Goal: Task Accomplishment & Management: Manage account settings

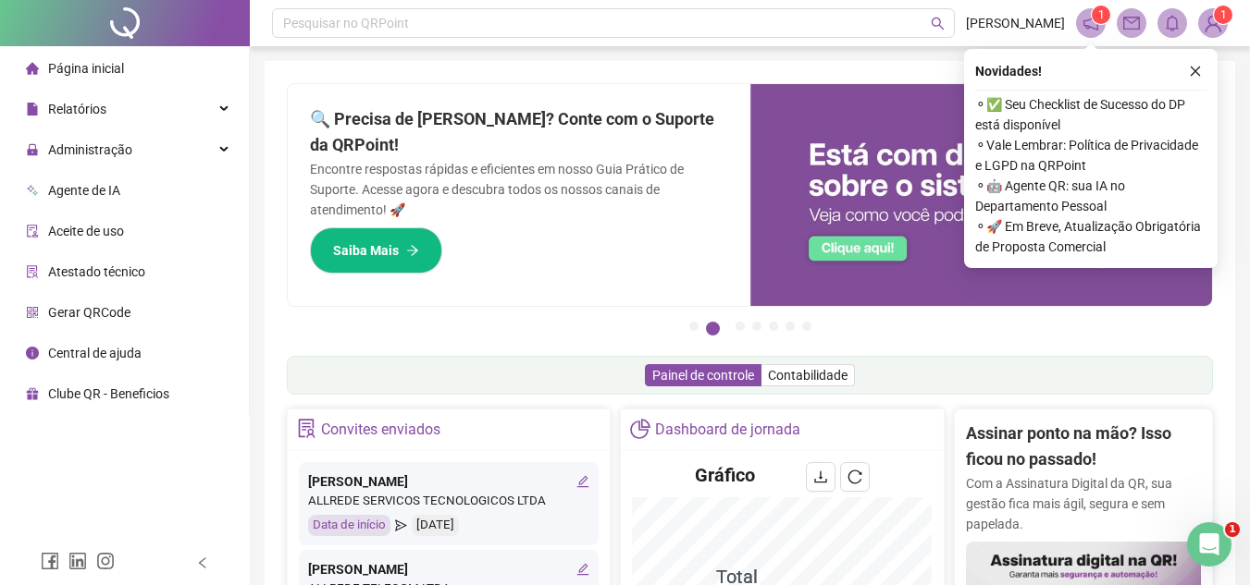
click at [1185, 75] on button "button" at bounding box center [1195, 71] width 22 height 22
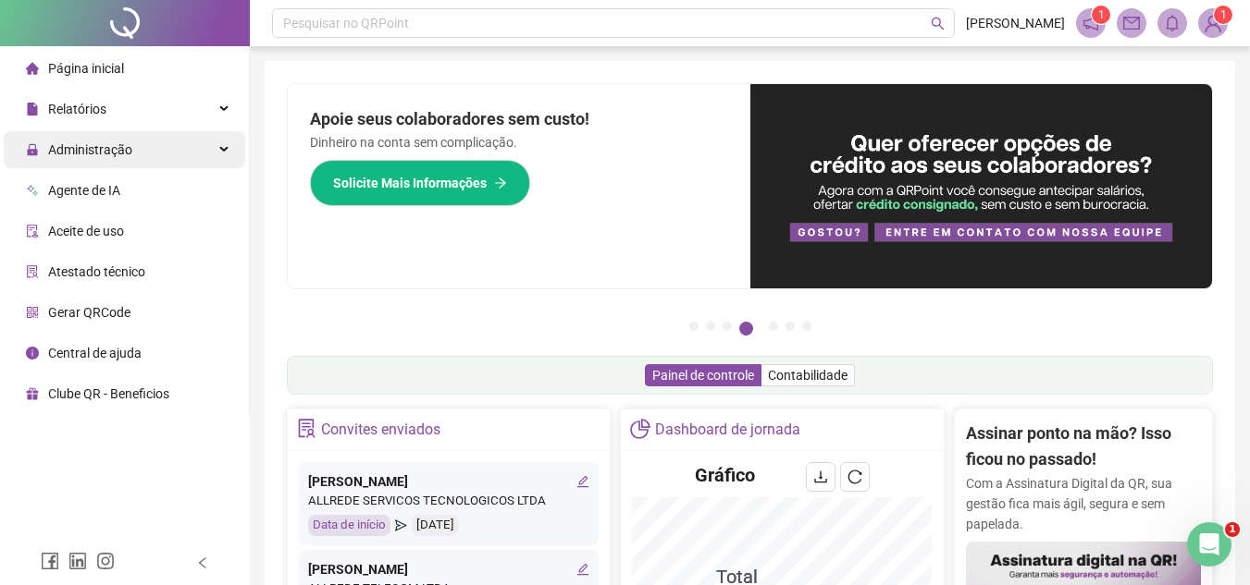
click at [209, 150] on div "Administração" at bounding box center [124, 149] width 241 height 37
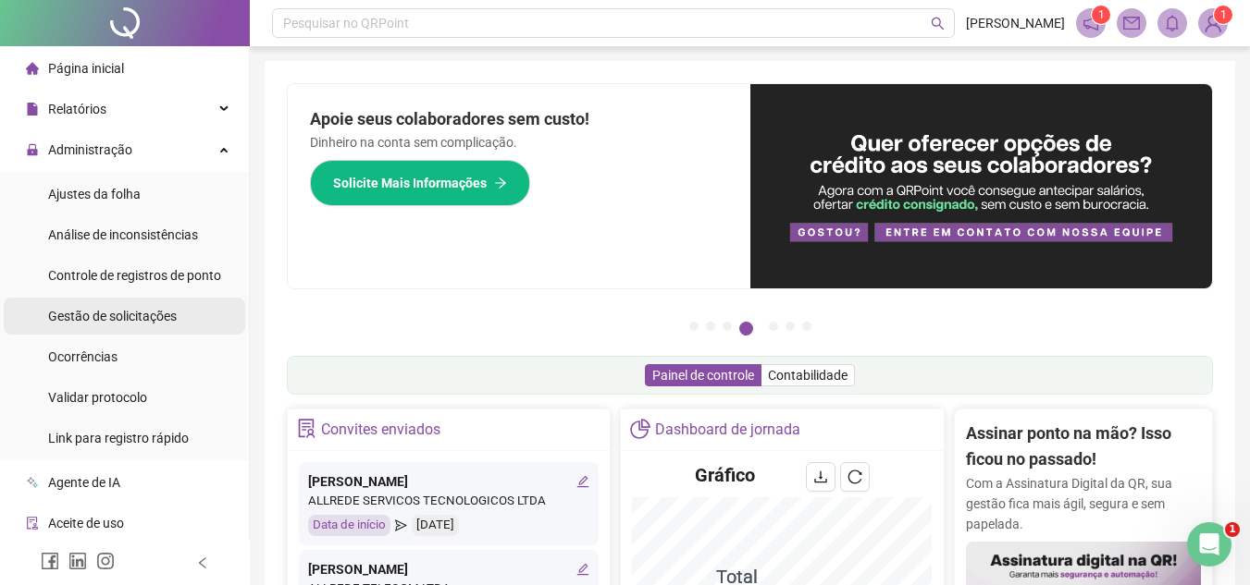
click at [115, 318] on span "Gestão de solicitações" at bounding box center [112, 316] width 129 height 15
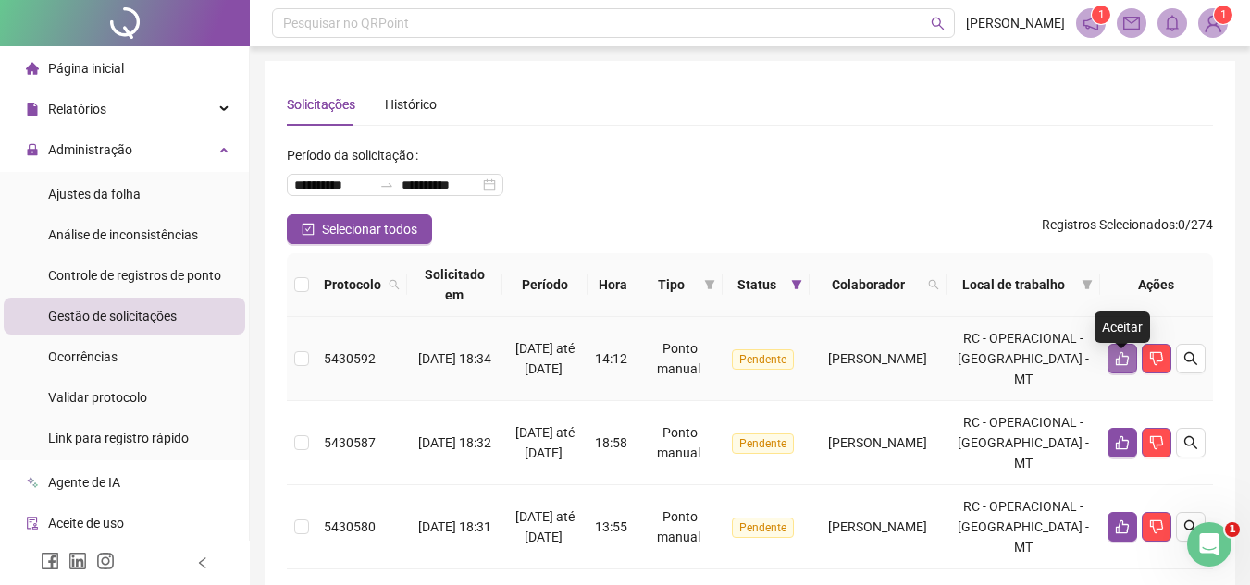
click at [1120, 366] on icon "like" at bounding box center [1122, 358] width 15 height 15
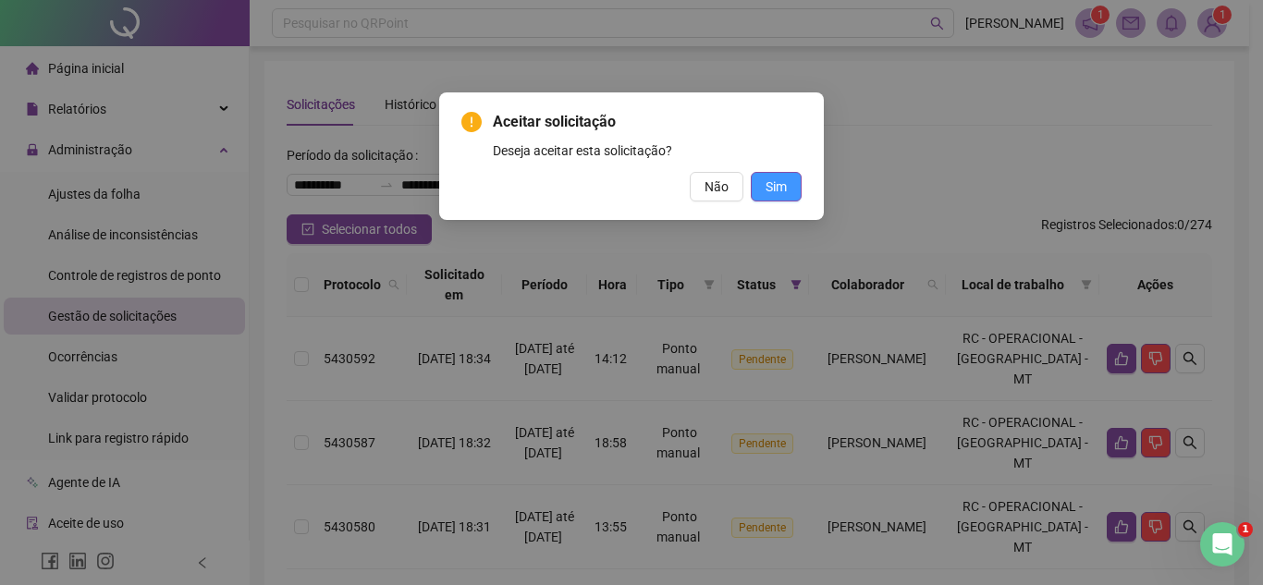
click at [780, 177] on div "Aceitar solicitação Deseja aceitar esta solicitação? Não Sim" at bounding box center [632, 156] width 340 height 91
click at [778, 190] on span "Sim" at bounding box center [776, 187] width 21 height 20
click at [780, 181] on span "Sim" at bounding box center [776, 187] width 21 height 20
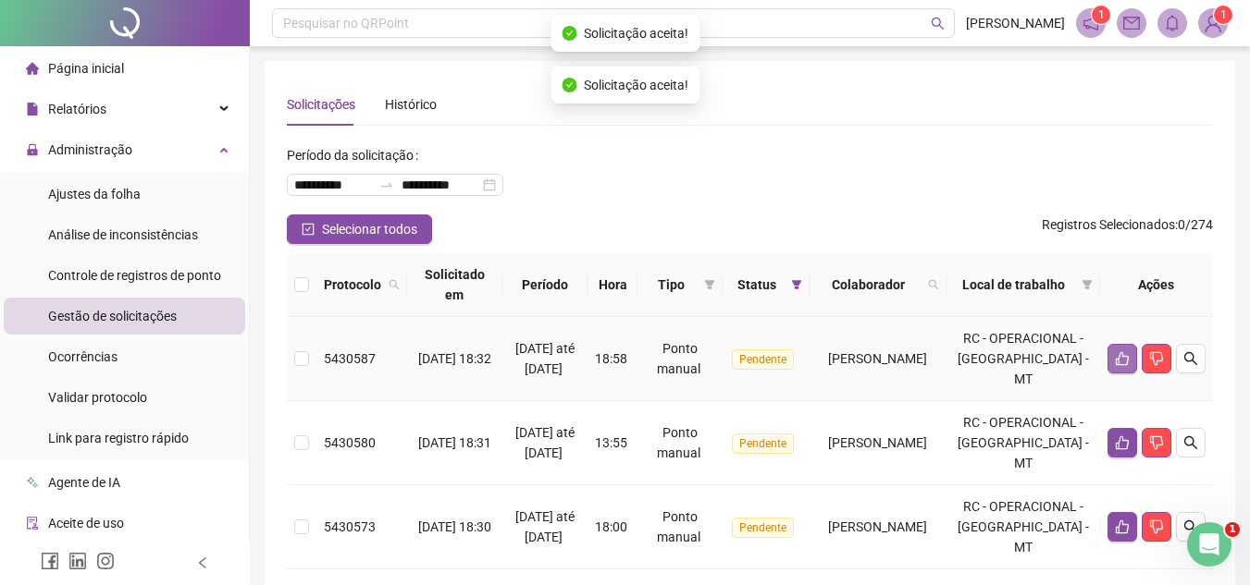
click at [1127, 364] on button "button" at bounding box center [1122, 359] width 30 height 30
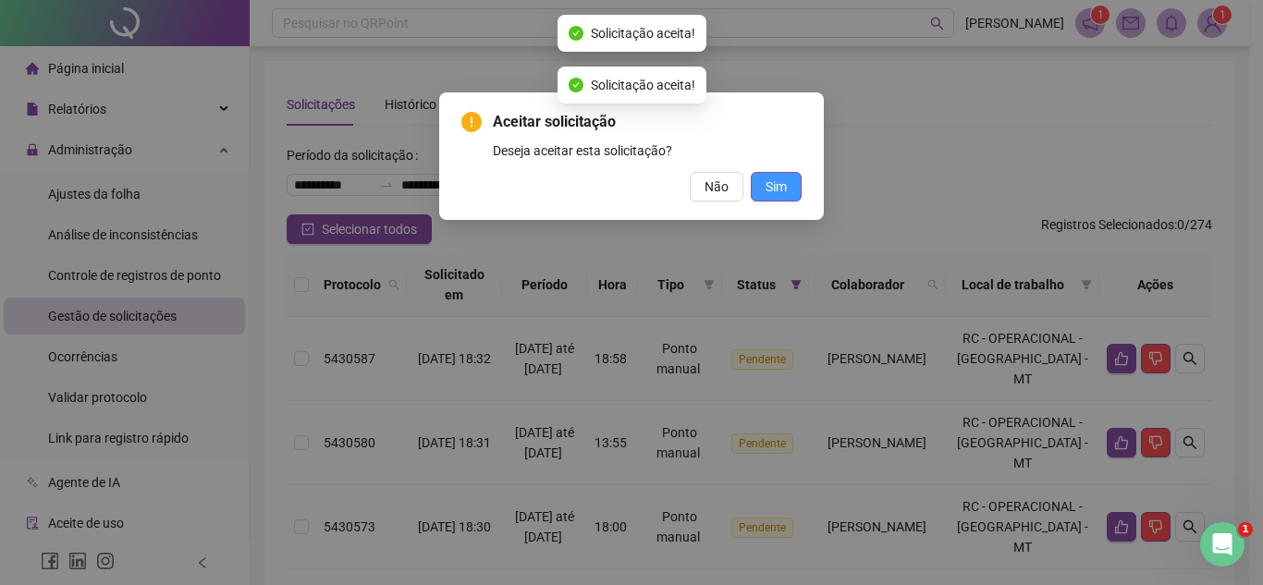
click at [783, 185] on span "Sim" at bounding box center [776, 187] width 21 height 20
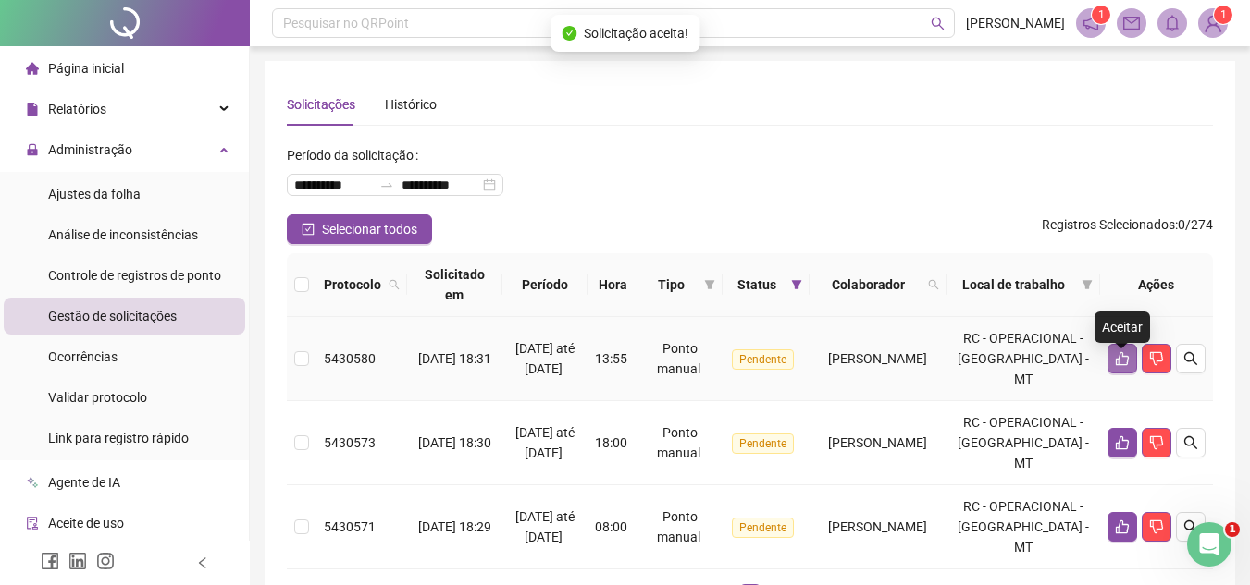
click at [1118, 366] on icon "like" at bounding box center [1121, 359] width 13 height 14
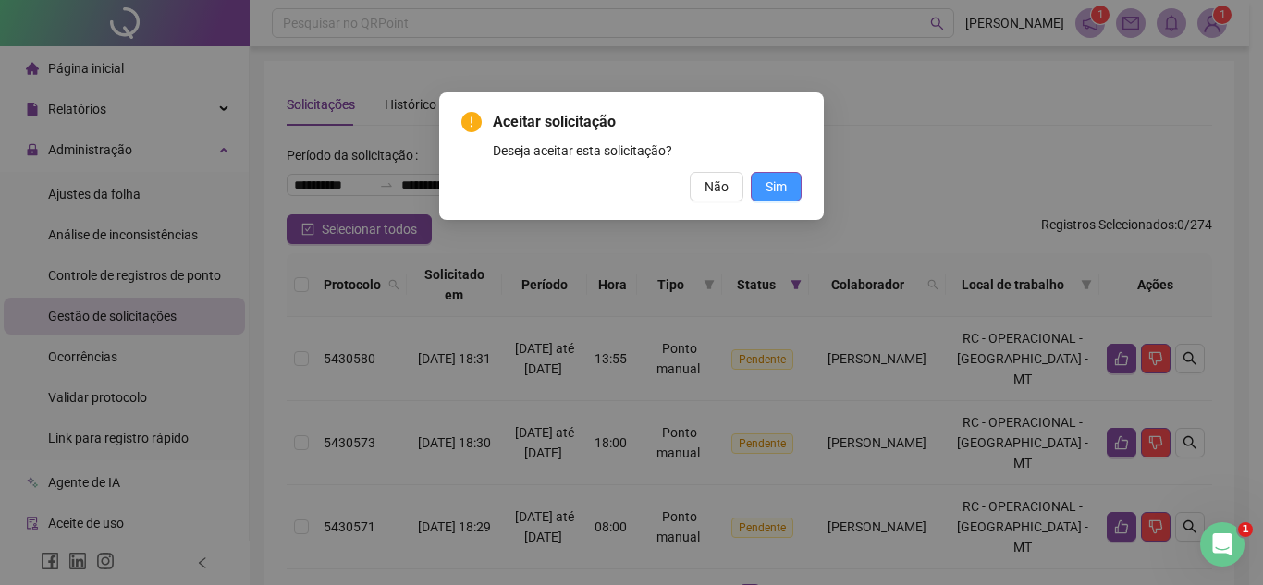
click at [792, 190] on button "Sim" at bounding box center [776, 187] width 51 height 30
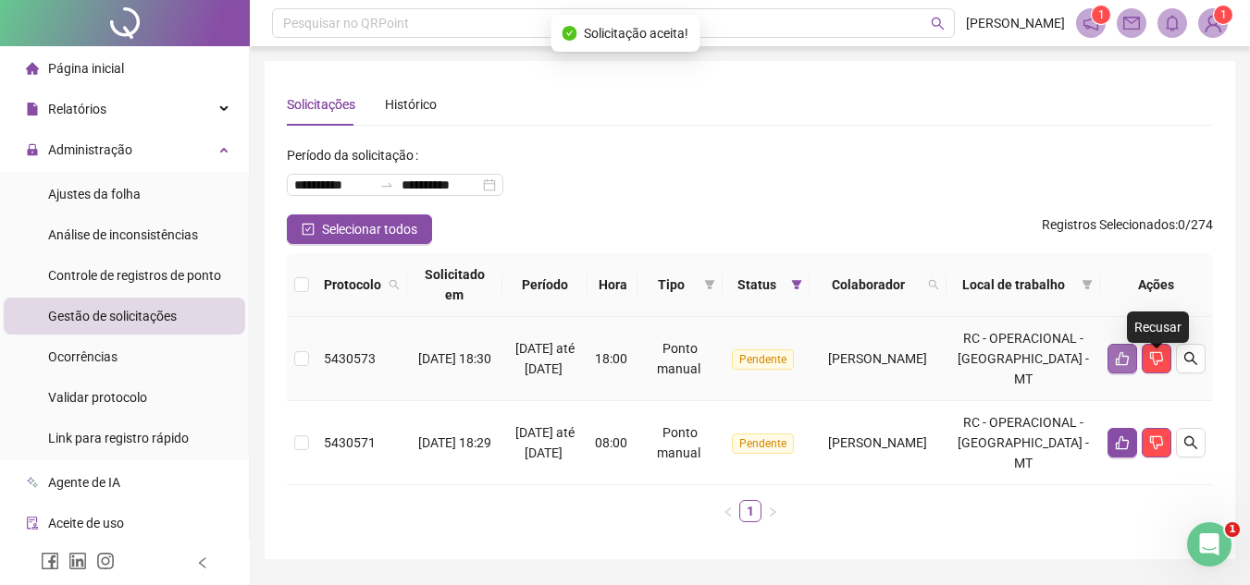
click at [1118, 366] on icon "like" at bounding box center [1122, 358] width 15 height 15
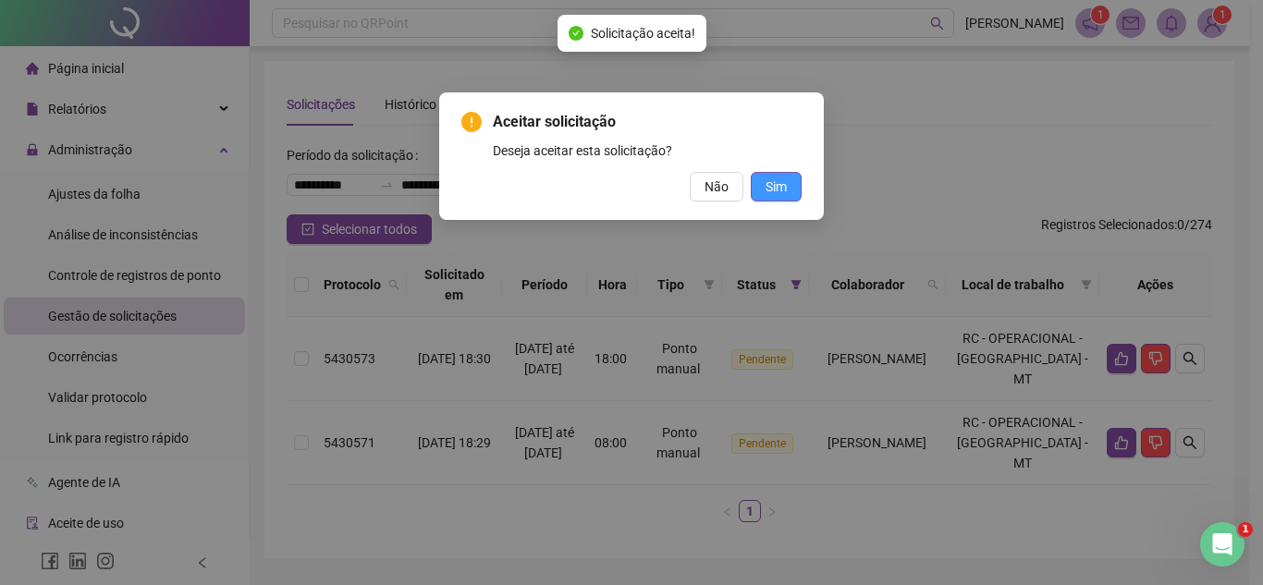
drag, startPoint x: 767, startPoint y: 191, endPoint x: 779, endPoint y: 199, distance: 14.1
click at [767, 194] on span "Sim" at bounding box center [776, 187] width 21 height 20
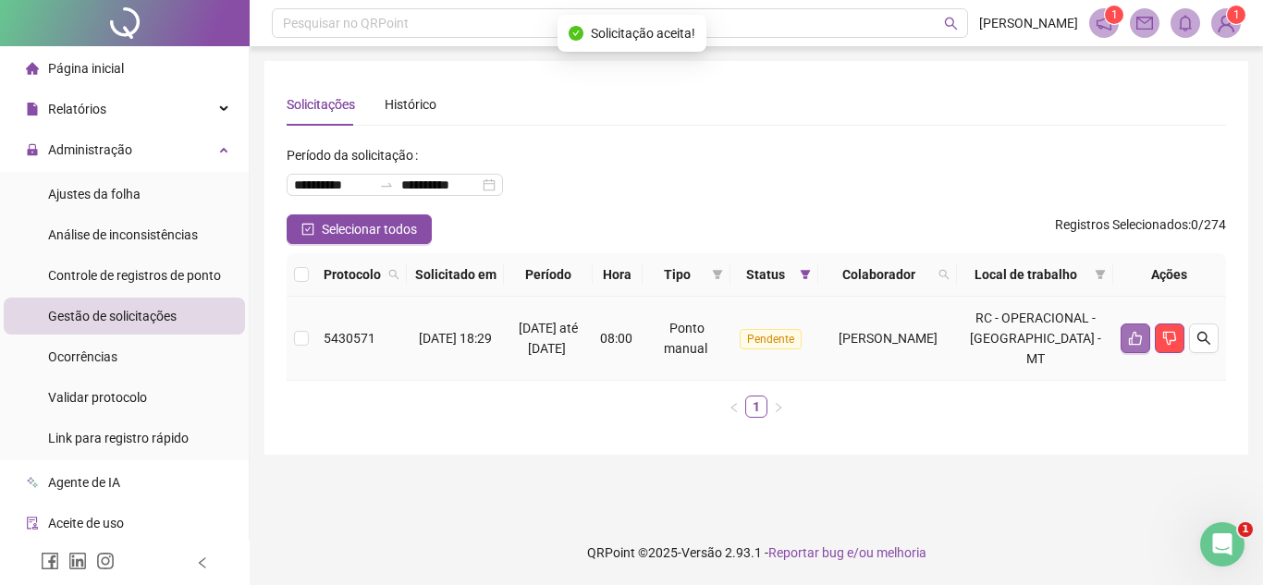
click at [1124, 353] on button "button" at bounding box center [1136, 339] width 30 height 30
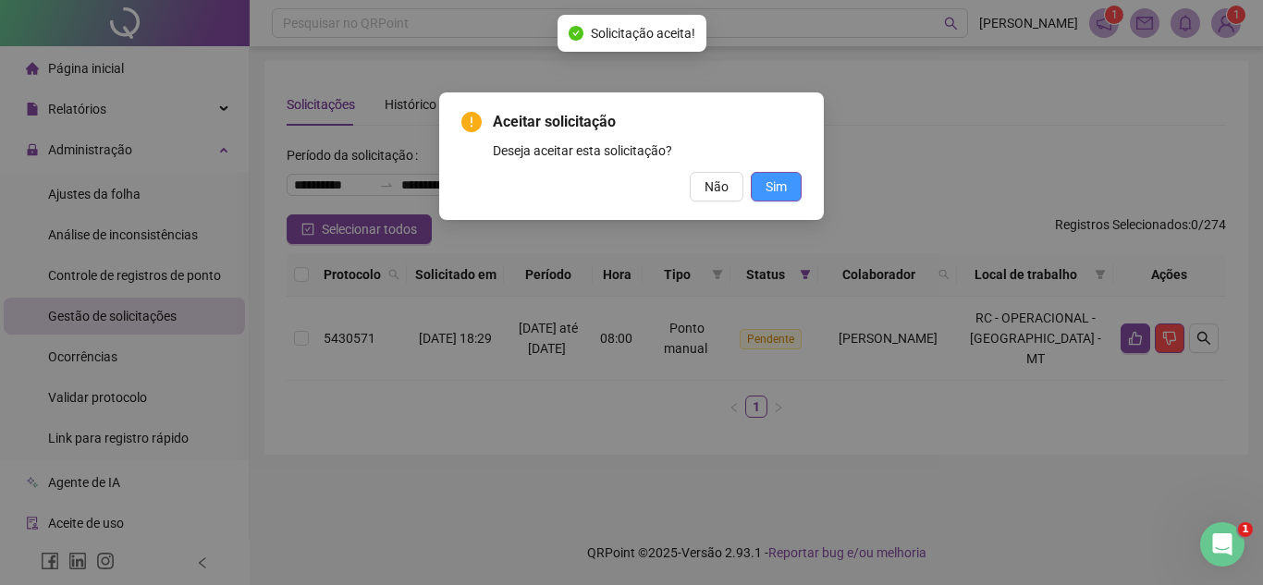
click at [792, 194] on button "Sim" at bounding box center [776, 187] width 51 height 30
